Goal: Transaction & Acquisition: Purchase product/service

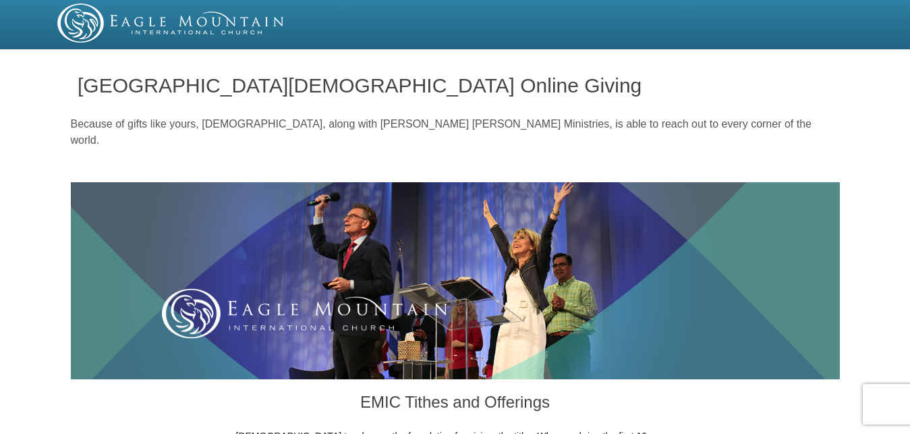
scroll to position [619, 0]
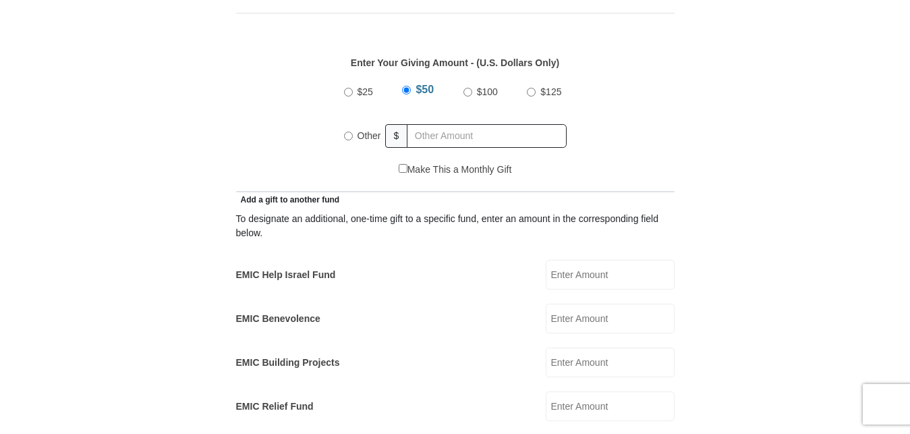
click at [347, 132] on input "Other" at bounding box center [348, 136] width 9 height 9
radio input "true"
click at [586, 260] on input "EMIC Help Israel Fund" at bounding box center [610, 275] width 129 height 30
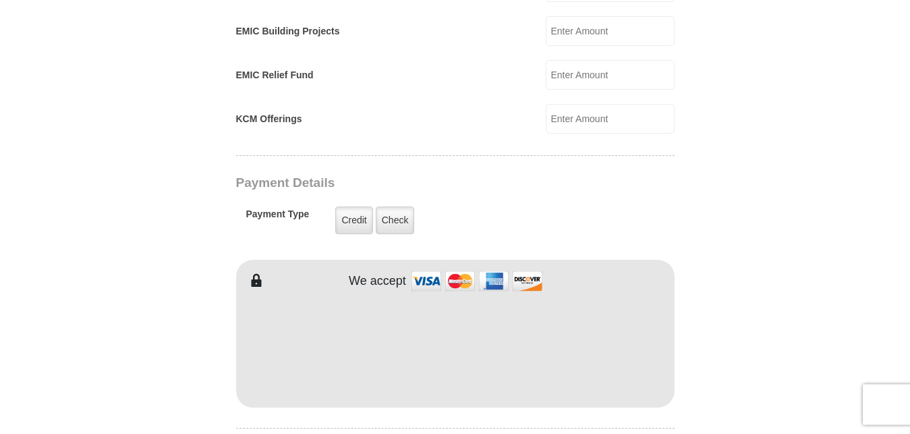
scroll to position [963, 0]
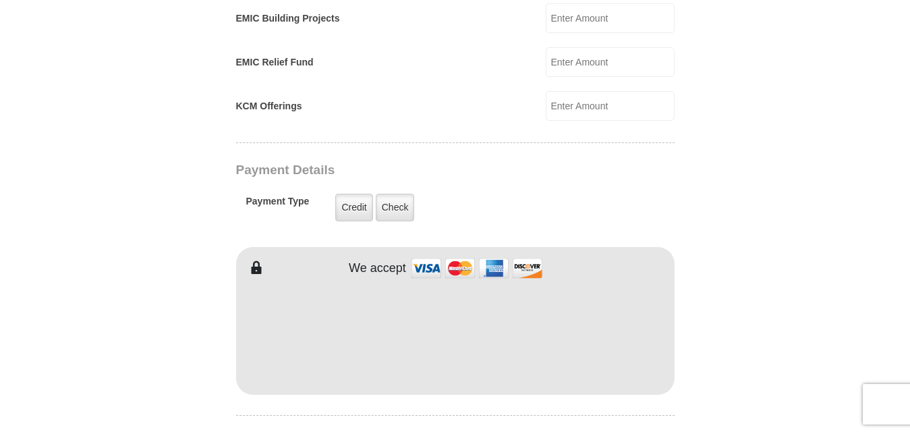
type input "100"
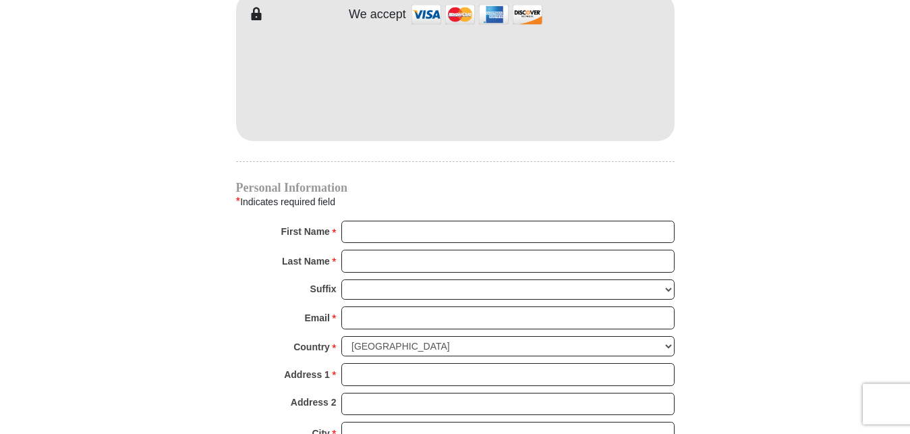
scroll to position [1239, 0]
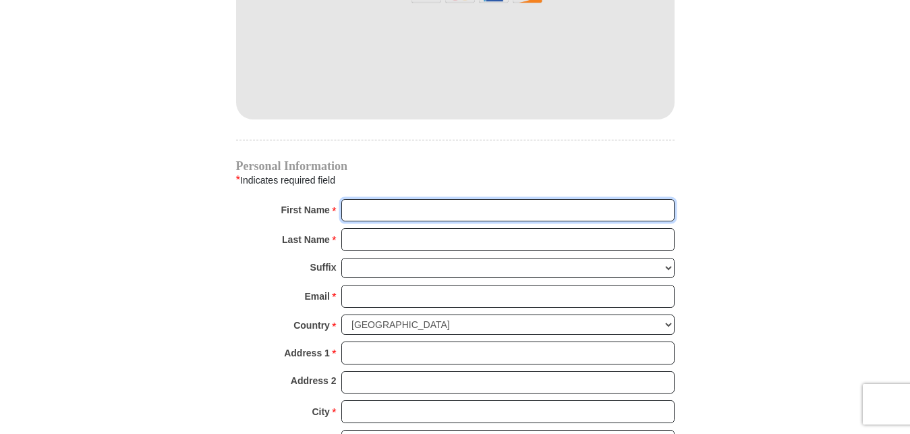
click at [377, 199] on input "First Name *" at bounding box center [507, 210] width 333 height 23
type input "m"
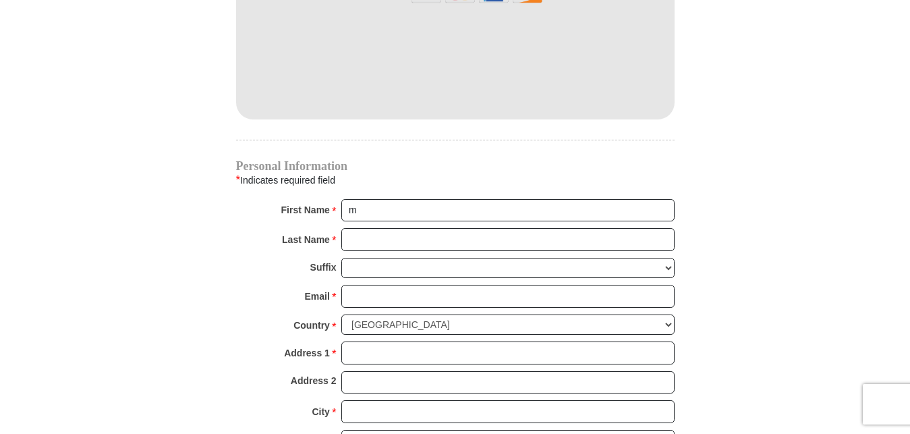
type input "1237 [PERSON_NAME]"
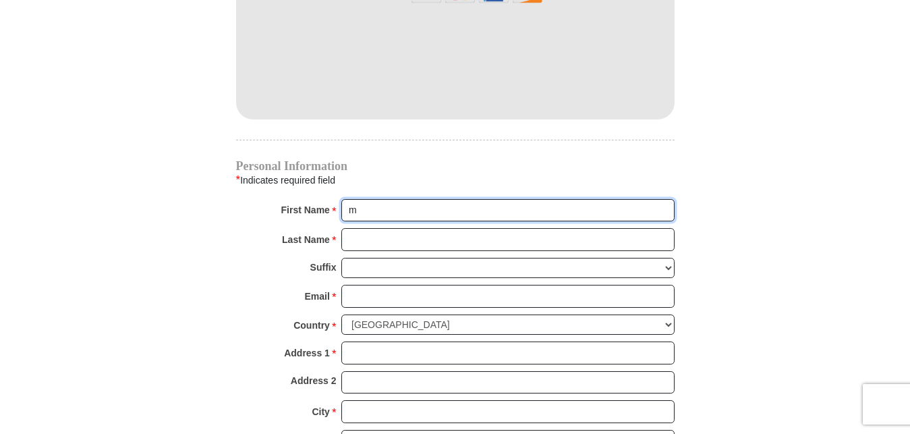
type input "[PERSON_NAME]"
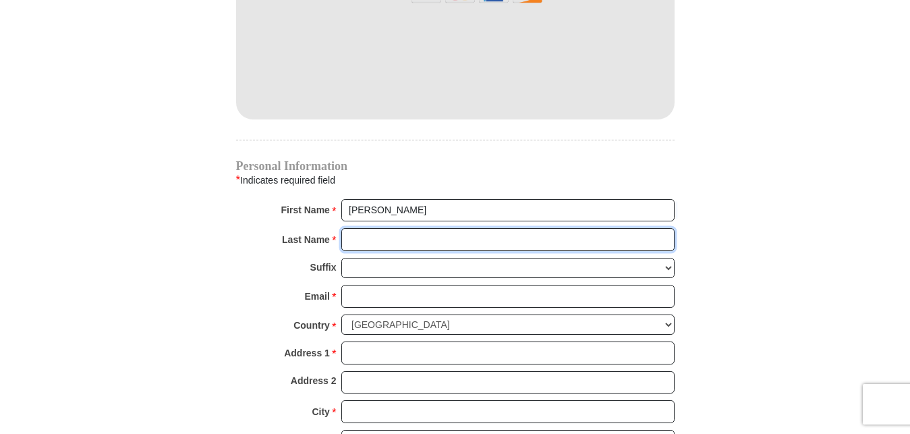
type input "Forbes"
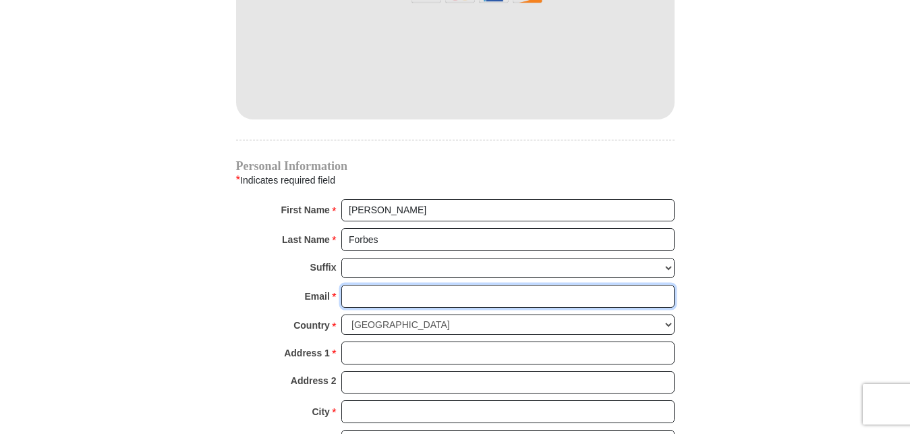
type input "[EMAIL_ADDRESS][DOMAIN_NAME]"
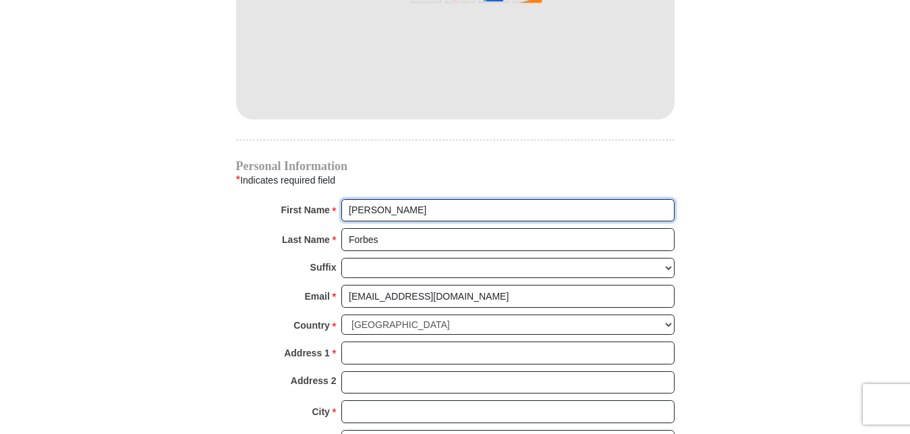
type input "1237 [PERSON_NAME]"
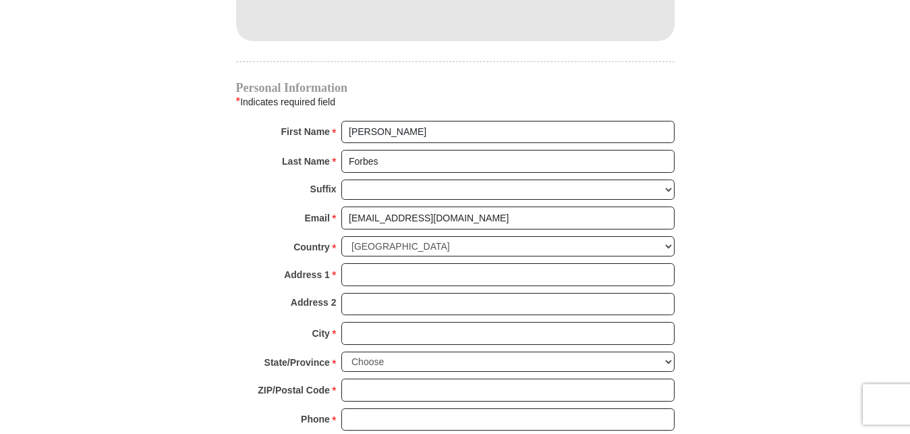
scroll to position [1514, 0]
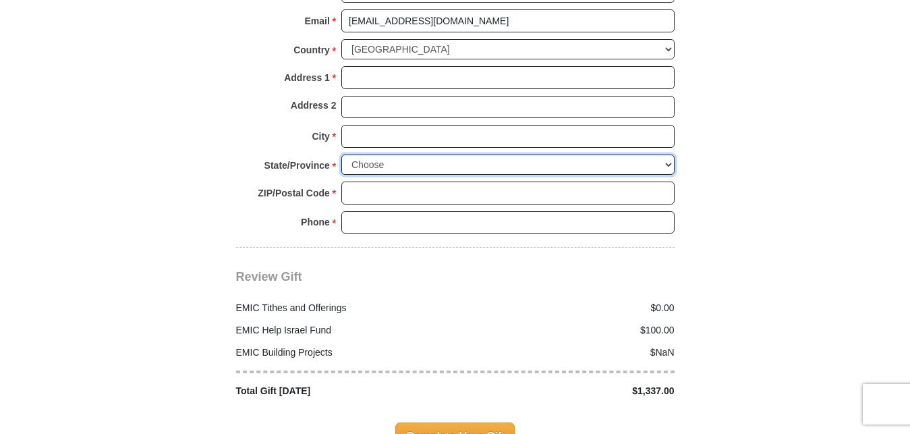
select select "[GEOGRAPHIC_DATA]"
click option "[US_STATE]" at bounding box center [0, 0] width 0 height 0
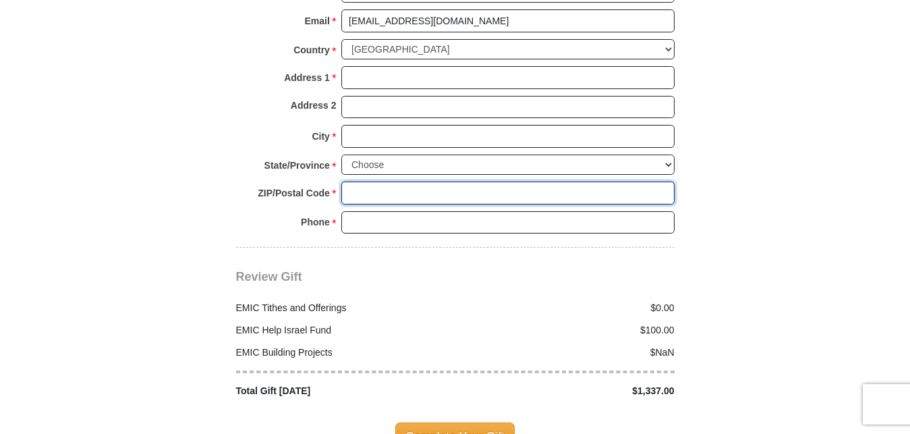
click at [380, 181] on input "ZIP/Postal Code *" at bounding box center [507, 192] width 333 height 23
type input "76179"
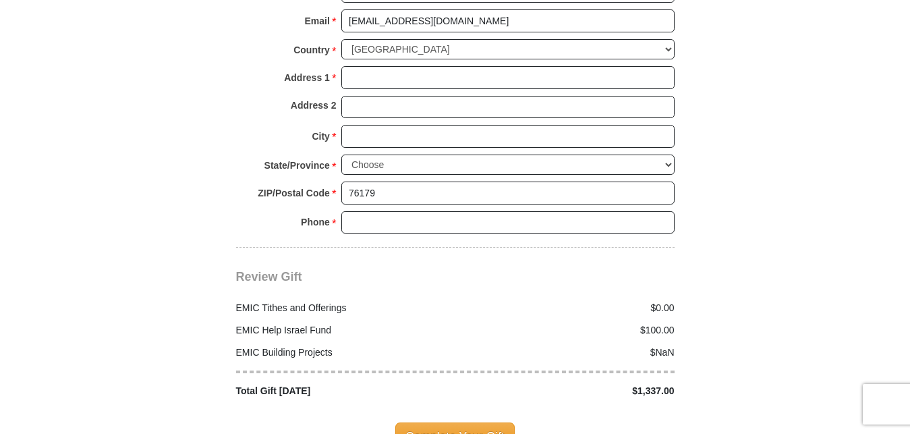
click at [238, 216] on div "Phone * * Please enter Phone Number Please enter Phone" at bounding box center [455, 226] width 438 height 30
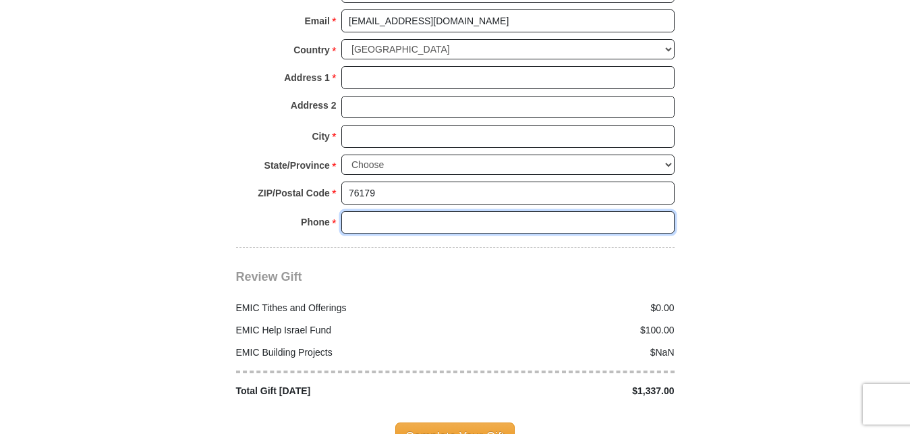
click at [380, 211] on input "Phone * *" at bounding box center [507, 222] width 333 height 23
type input "8173662362"
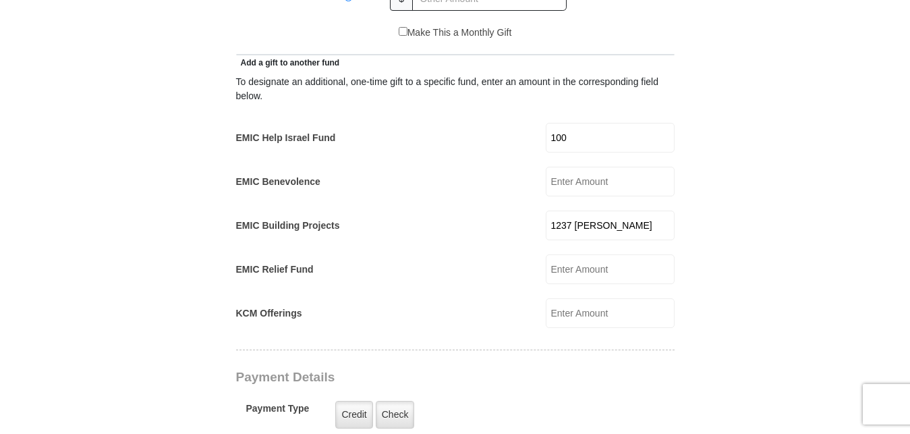
scroll to position [757, 0]
click at [573, 212] on input "1237 [PERSON_NAME]" at bounding box center [610, 225] width 129 height 30
drag, startPoint x: 627, startPoint y: 212, endPoint x: 518, endPoint y: 202, distance: 109.1
click at [546, 210] on input "1237 [PERSON_NAME]" at bounding box center [610, 225] width 129 height 30
click at [102, 177] on form "[GEOGRAPHIC_DATA][DEMOGRAPHIC_DATA] Online Giving Because of gifts like yours, …" at bounding box center [455, 294] width 769 height 1995
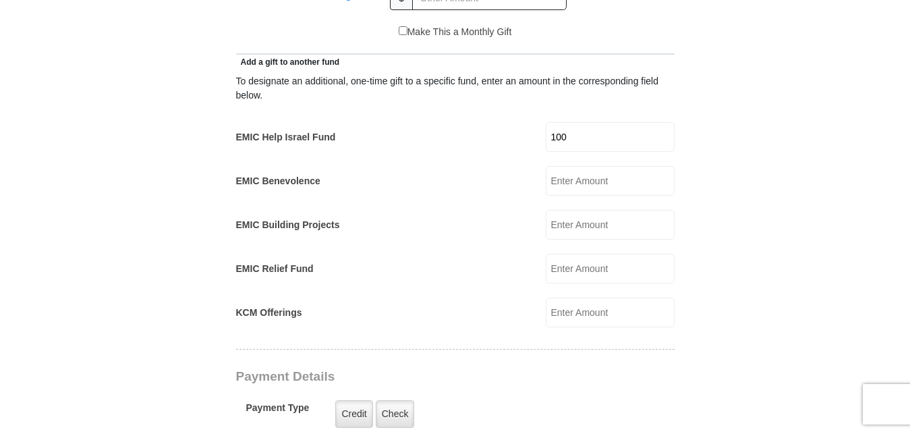
click at [96, 206] on form "[GEOGRAPHIC_DATA][DEMOGRAPHIC_DATA] Online Giving Because of gifts like yours, …" at bounding box center [455, 294] width 769 height 1995
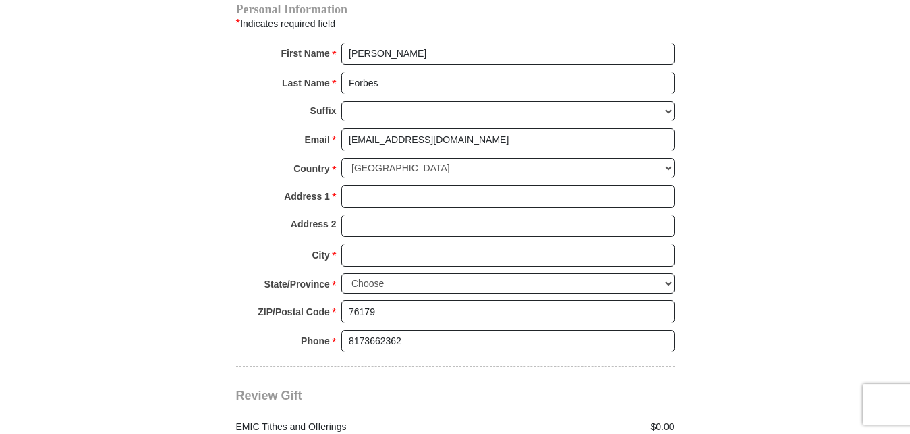
scroll to position [1376, 0]
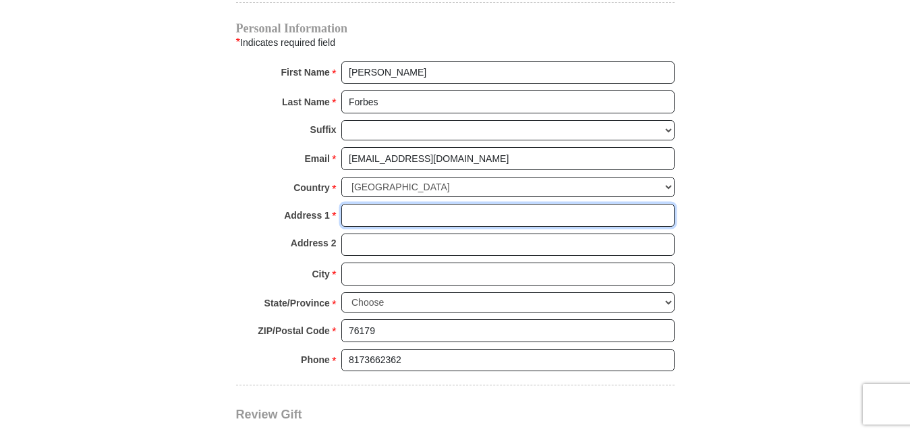
click at [364, 204] on input "Address 1 *" at bounding box center [507, 215] width 333 height 23
type input "[STREET_ADDRESS][PERSON_NAME]"
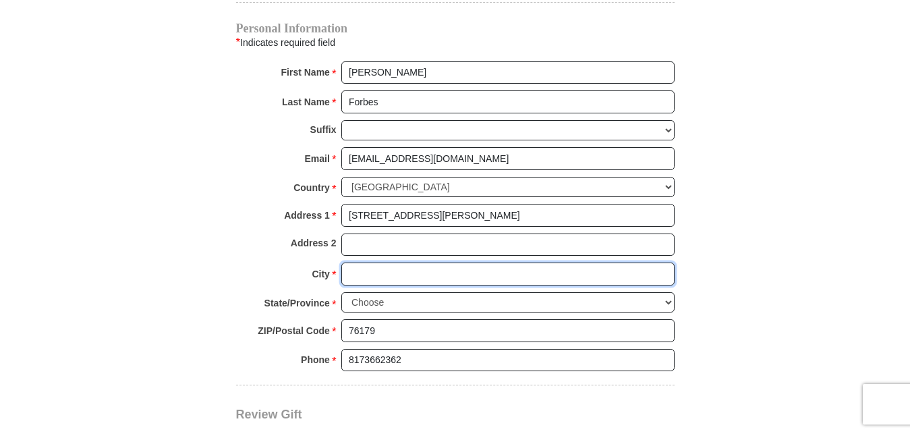
type input "Saginaw"
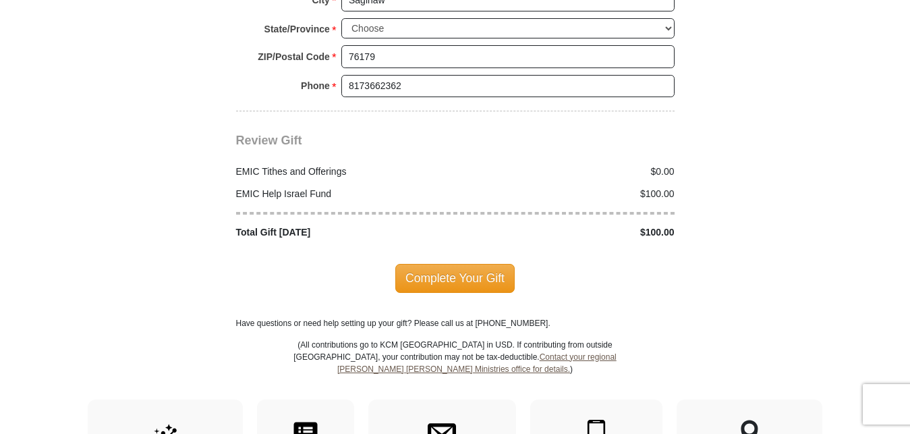
scroll to position [1651, 0]
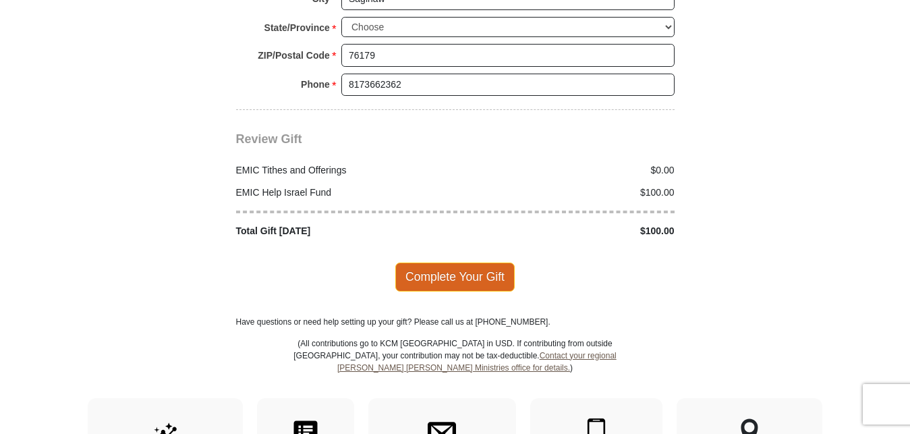
click at [431, 262] on span "Complete Your Gift" at bounding box center [454, 276] width 119 height 28
